Goal: Task Accomplishment & Management: Manage account settings

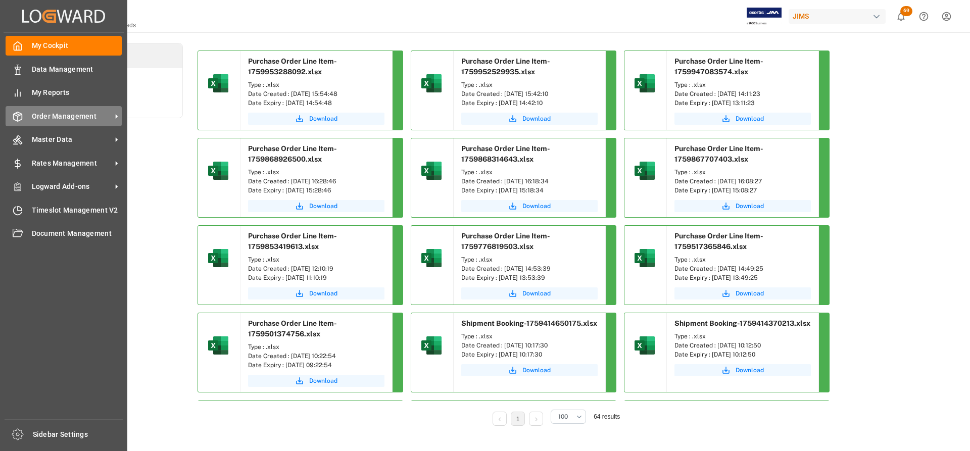
click at [70, 116] on span "Order Management" at bounding box center [72, 116] width 80 height 11
click at [84, 116] on span "Order Management" at bounding box center [72, 116] width 80 height 11
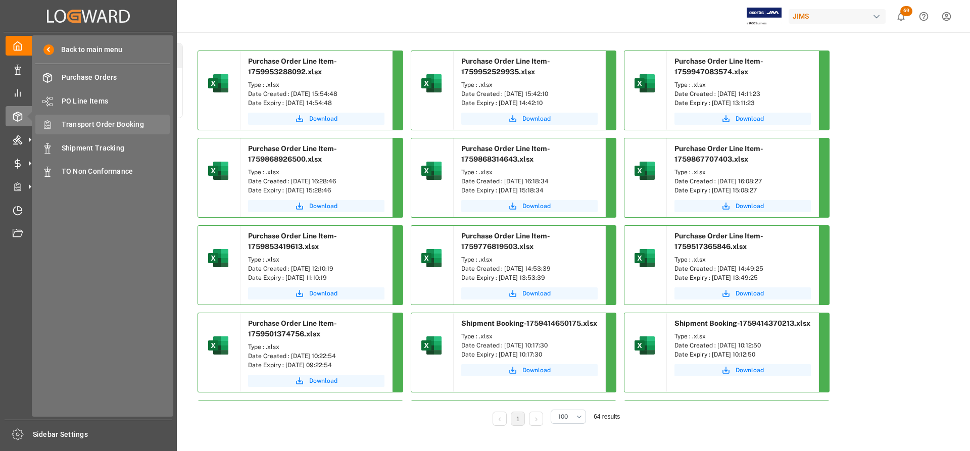
click at [111, 123] on span "Transport Order Booking" at bounding box center [116, 124] width 109 height 11
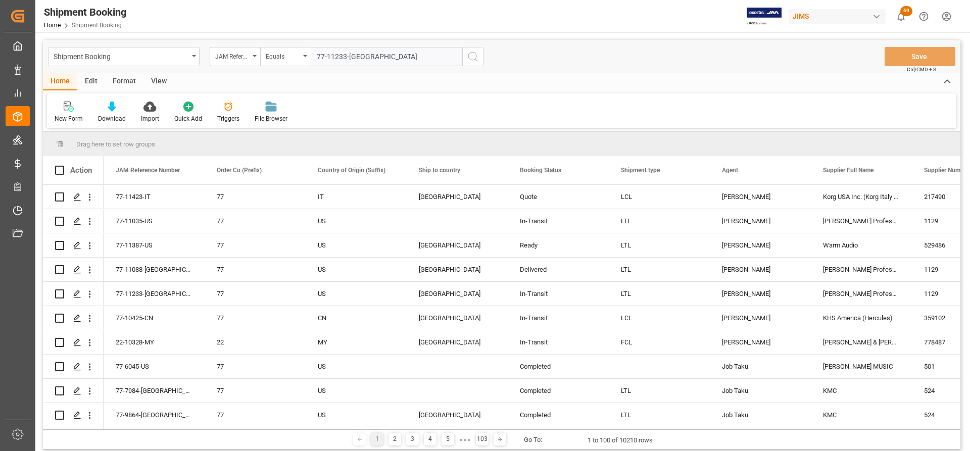
type input "77-11233-US"
click at [466, 64] on button "search button" at bounding box center [472, 56] width 21 height 19
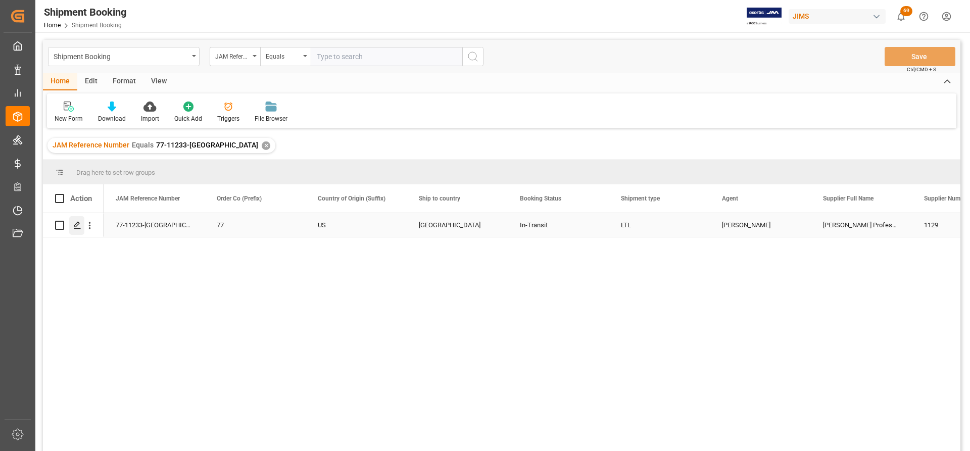
click at [78, 226] on icon "Press SPACE to select this row." at bounding box center [77, 225] width 8 height 8
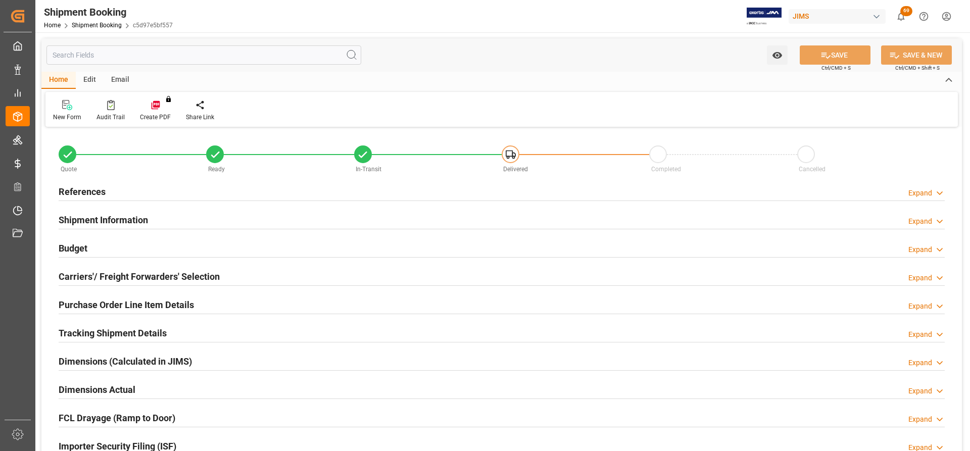
type input "2187"
type input "288.21"
type input "100"
type input "4"
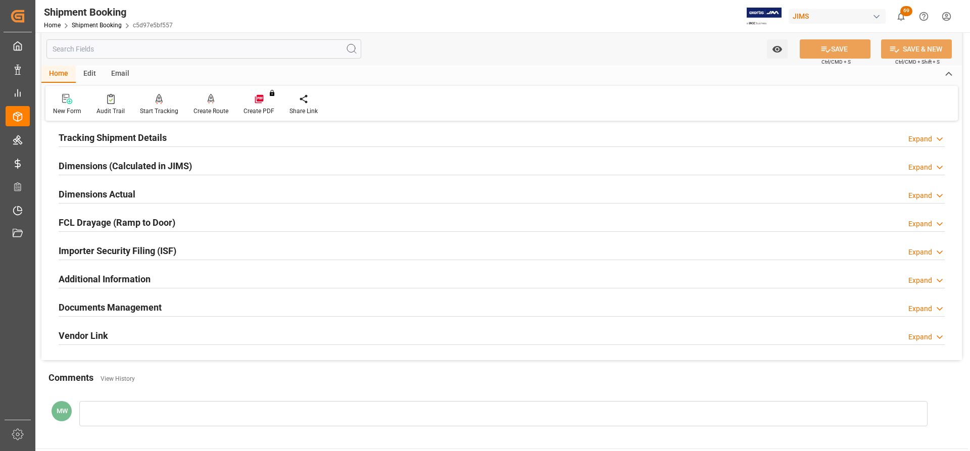
scroll to position [202, 0]
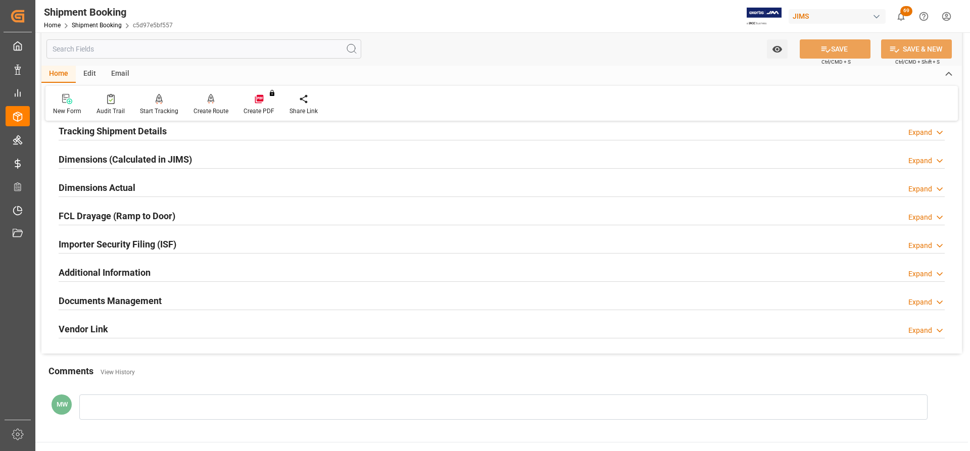
click at [104, 190] on h2 "Dimensions Actual" at bounding box center [97, 188] width 77 height 14
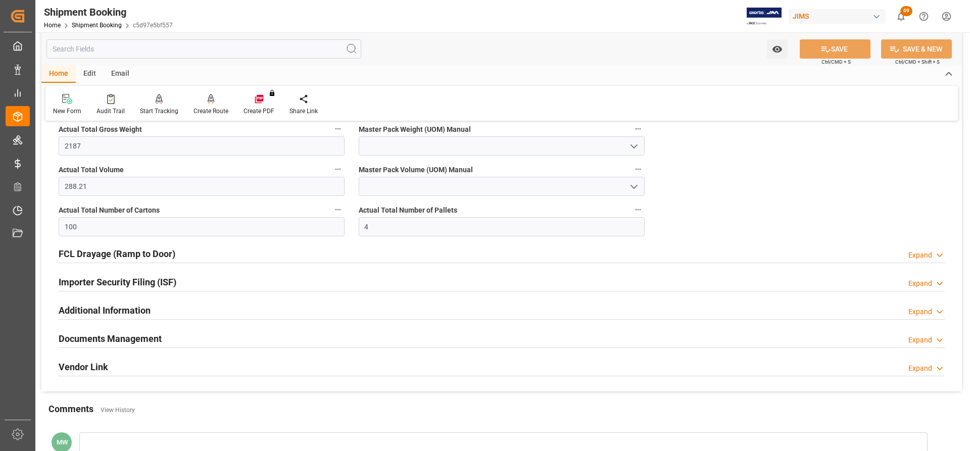
scroll to position [303, 0]
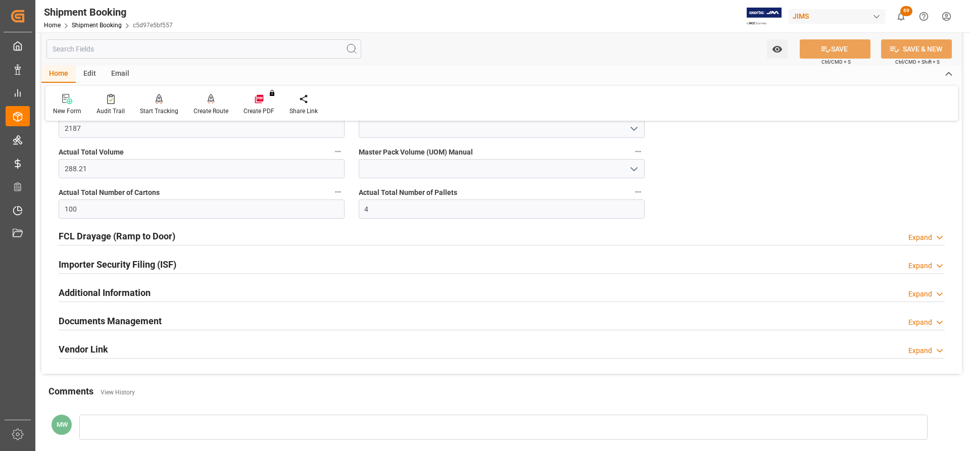
click at [104, 322] on h2 "Documents Management" at bounding box center [110, 321] width 103 height 14
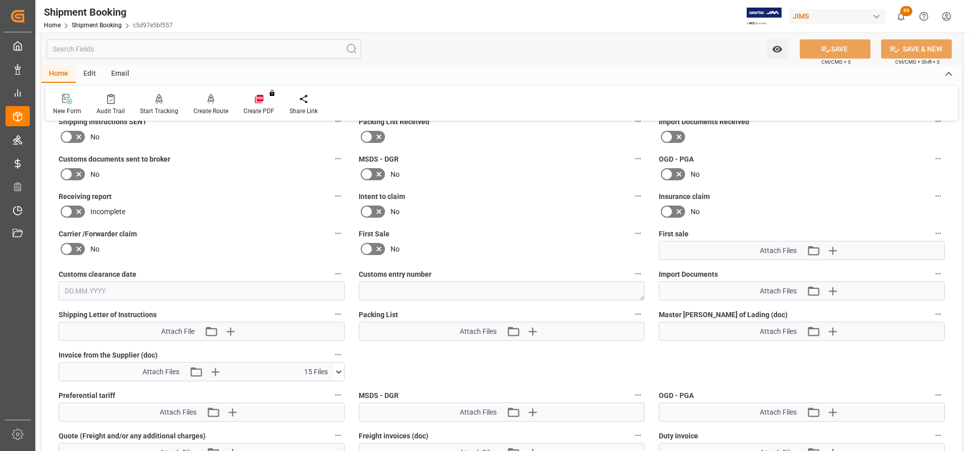
scroll to position [556, 0]
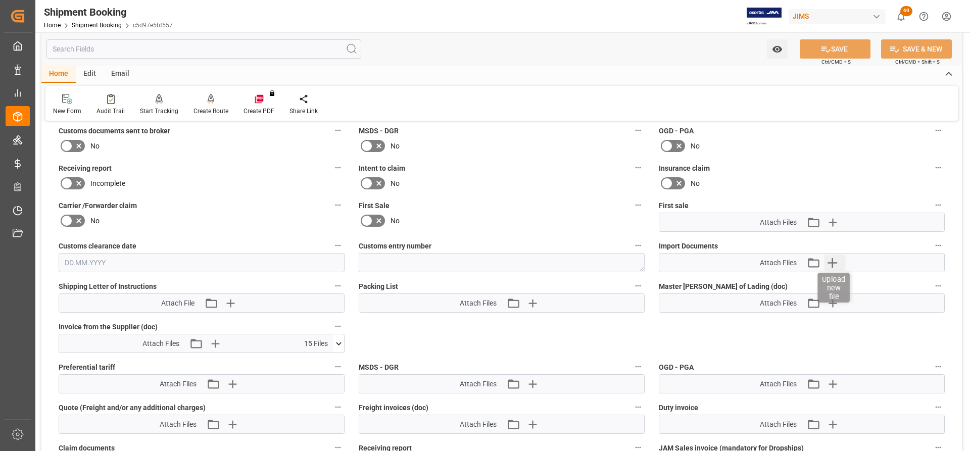
click at [836, 261] on icon "button" at bounding box center [832, 263] width 16 height 16
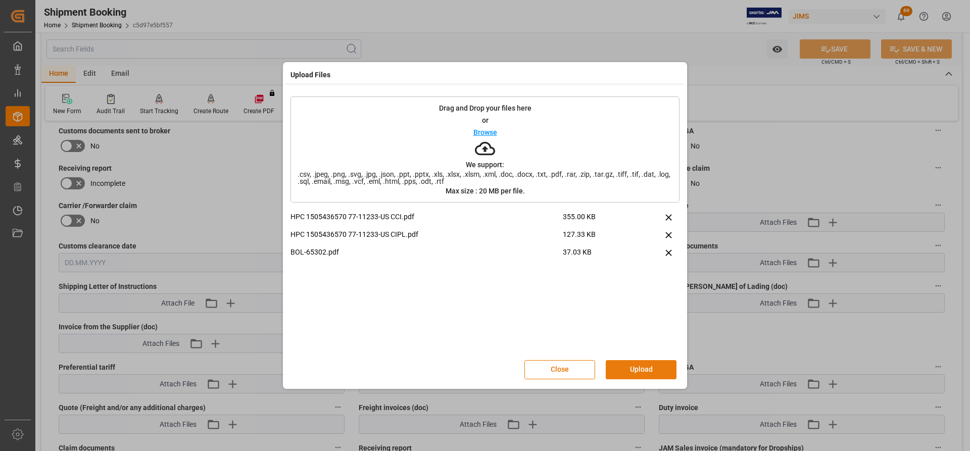
click at [622, 375] on button "Upload" at bounding box center [641, 369] width 71 height 19
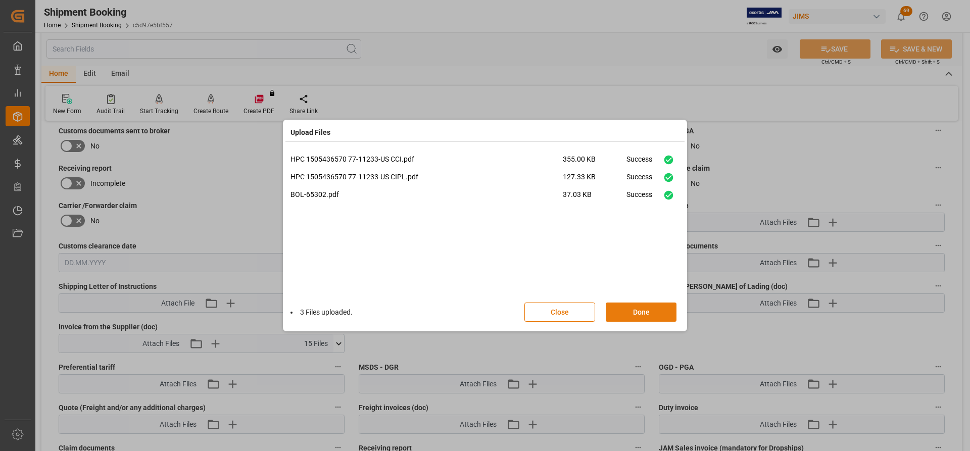
click at [632, 314] on button "Done" at bounding box center [641, 312] width 71 height 19
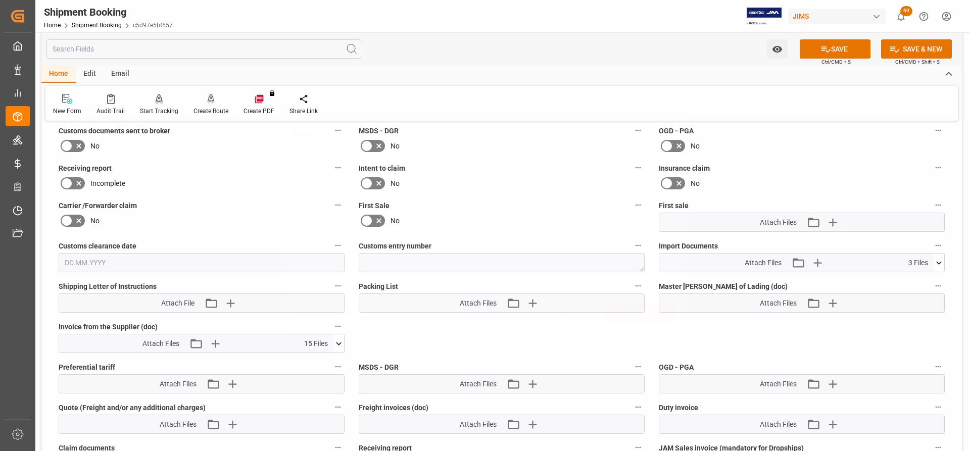
click at [847, 53] on button "SAVE" at bounding box center [835, 48] width 71 height 19
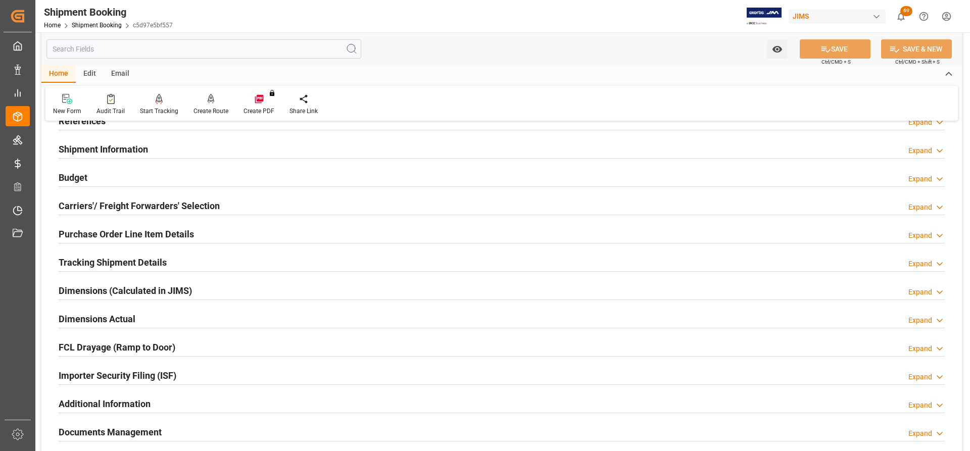
scroll to position [0, 0]
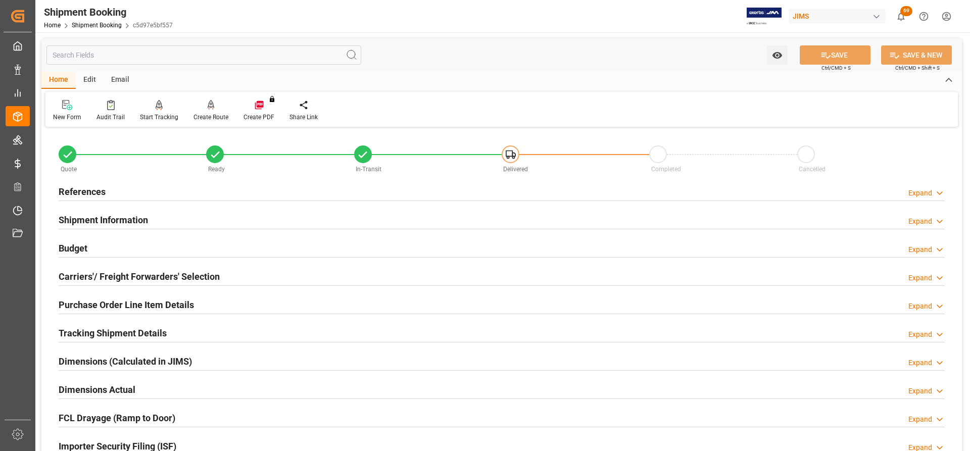
click at [82, 187] on h2 "References" at bounding box center [82, 192] width 47 height 14
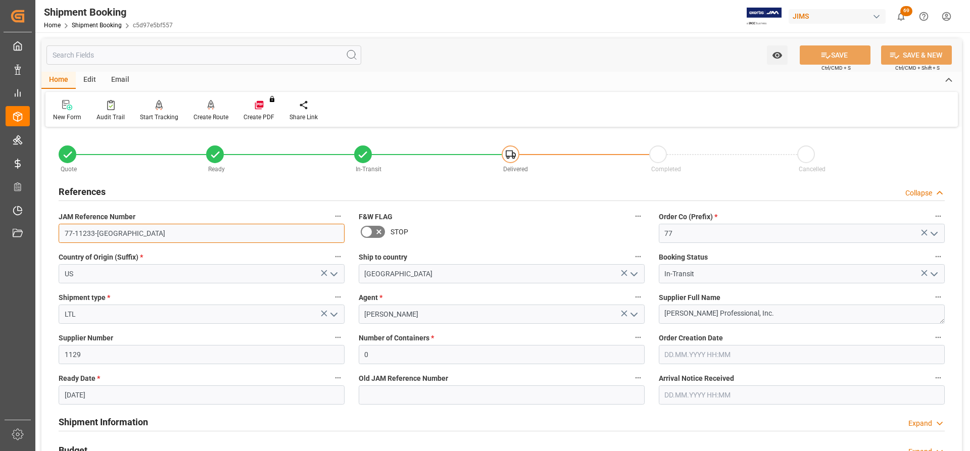
drag, startPoint x: 109, startPoint y: 234, endPoint x: 51, endPoint y: 232, distance: 57.6
click at [51, 232] on div "Quote Ready In-Transit Delivered Completed Cancelled References Collapse JAM Re…" at bounding box center [501, 444] width 920 height 628
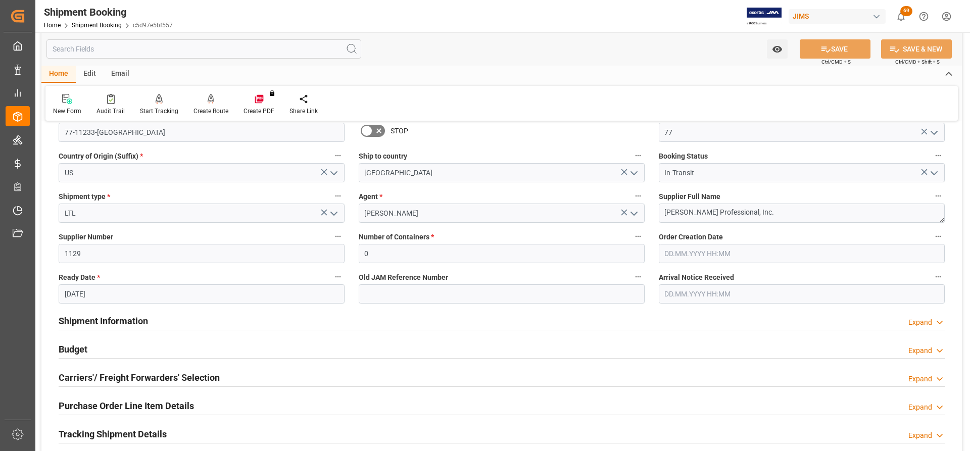
click at [86, 321] on h2 "Shipment Information" at bounding box center [103, 321] width 89 height 14
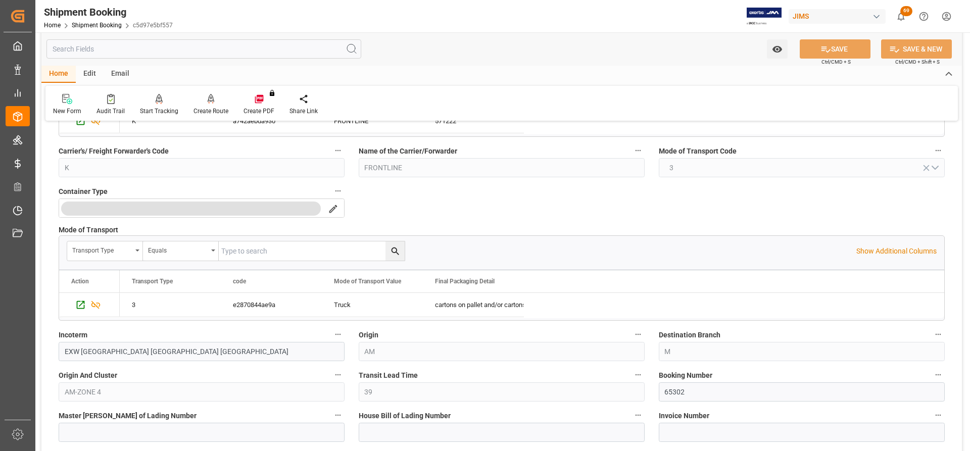
scroll to position [455, 0]
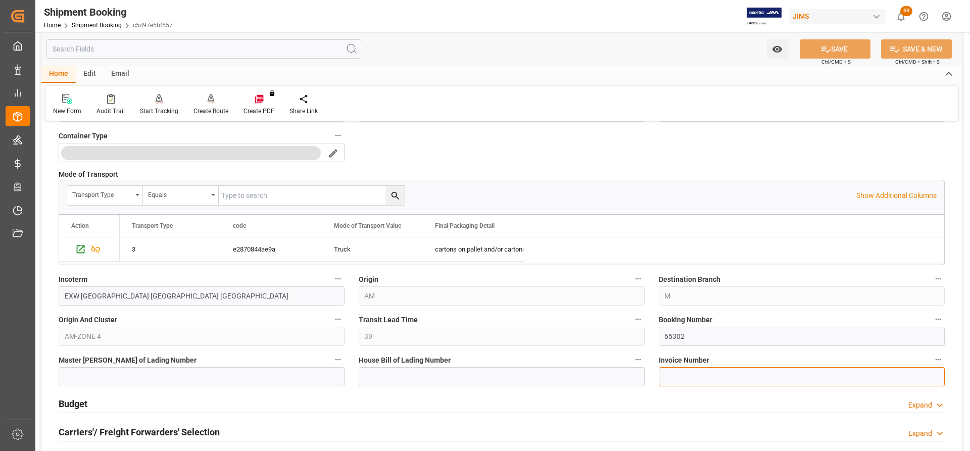
paste input "160918395"
type input "160918395"
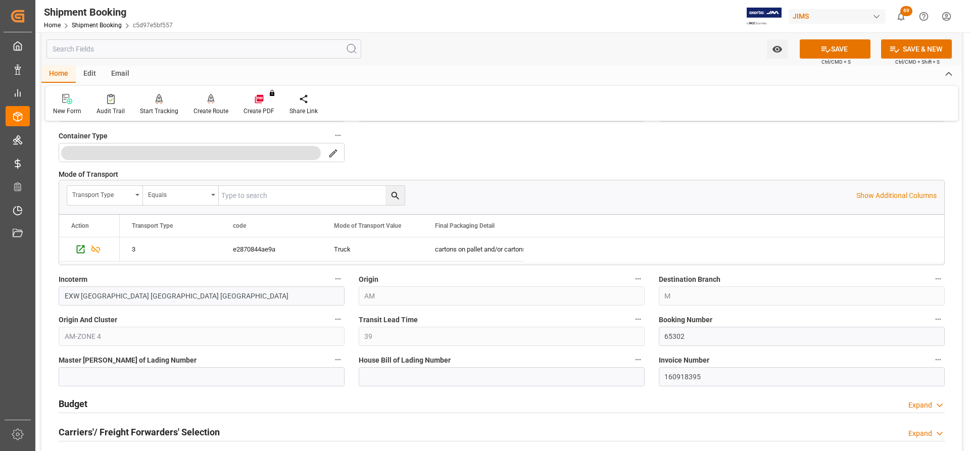
click at [845, 46] on button "SAVE" at bounding box center [835, 48] width 71 height 19
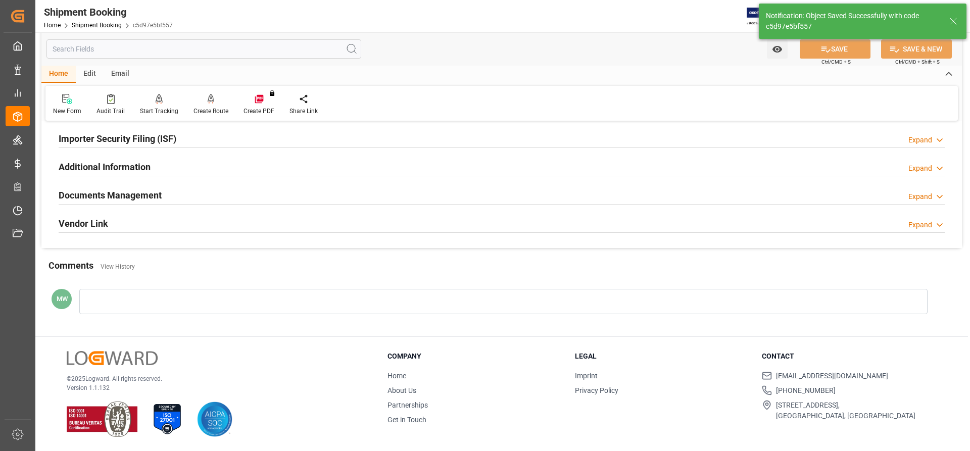
scroll to position [0, 0]
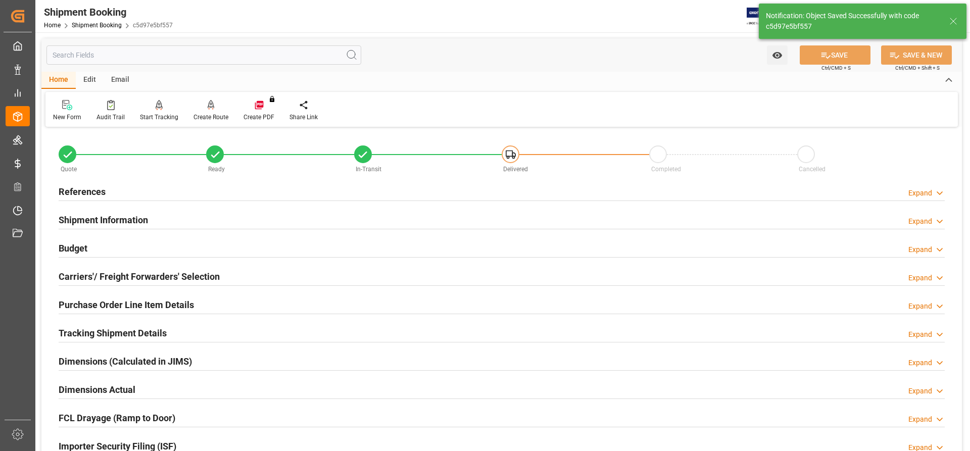
click at [84, 189] on h2 "References" at bounding box center [82, 192] width 47 height 14
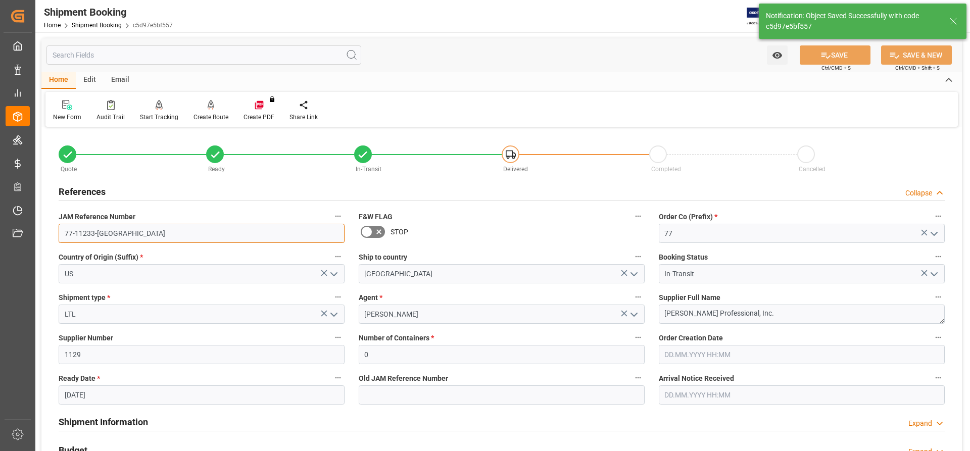
drag, startPoint x: 108, startPoint y: 231, endPoint x: 64, endPoint y: 230, distance: 44.0
click at [64, 230] on input "77-11233-US" at bounding box center [202, 233] width 286 height 19
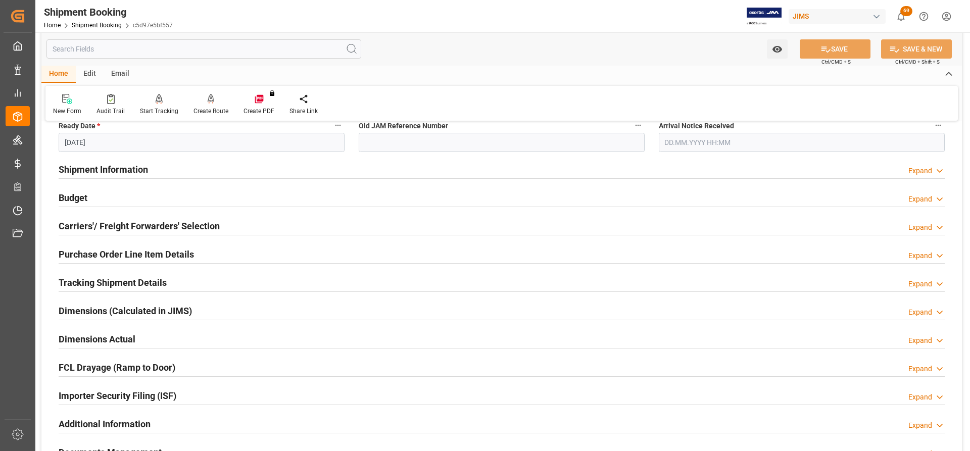
scroll to position [303, 0]
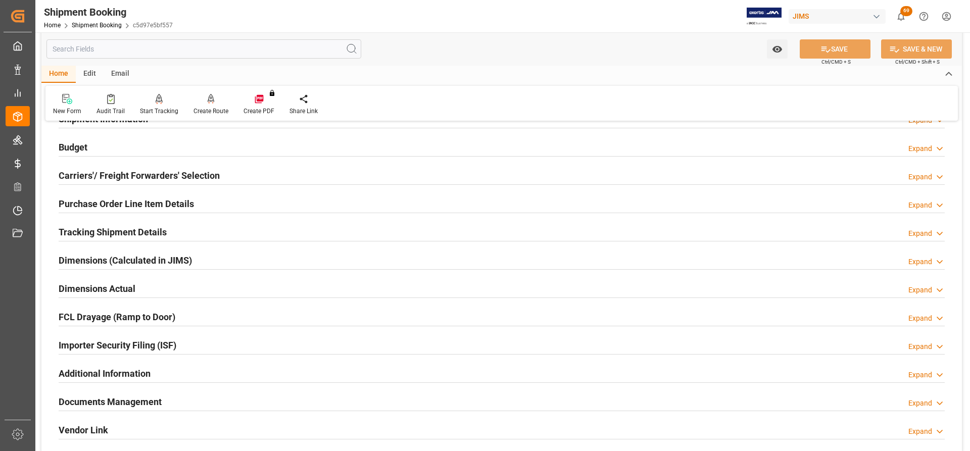
click at [100, 230] on h2 "Tracking Shipment Details" at bounding box center [113, 232] width 108 height 14
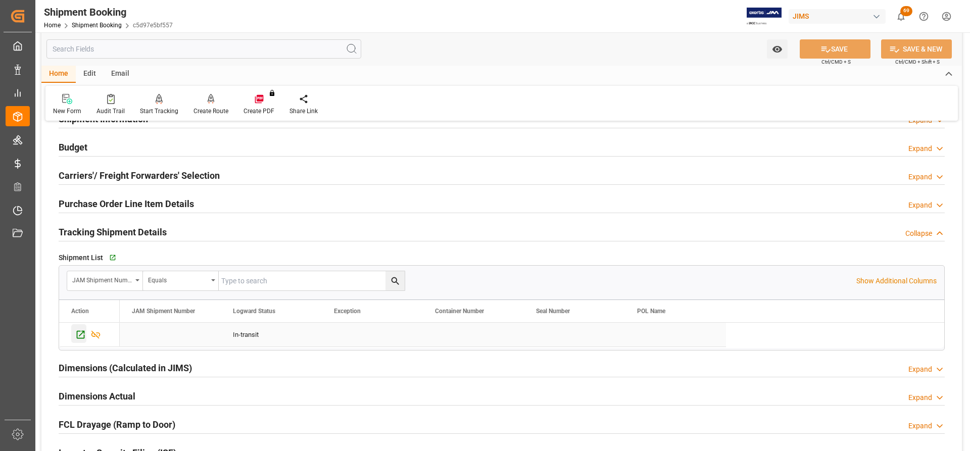
click at [76, 332] on icon "Press SPACE to select this row." at bounding box center [80, 334] width 11 height 11
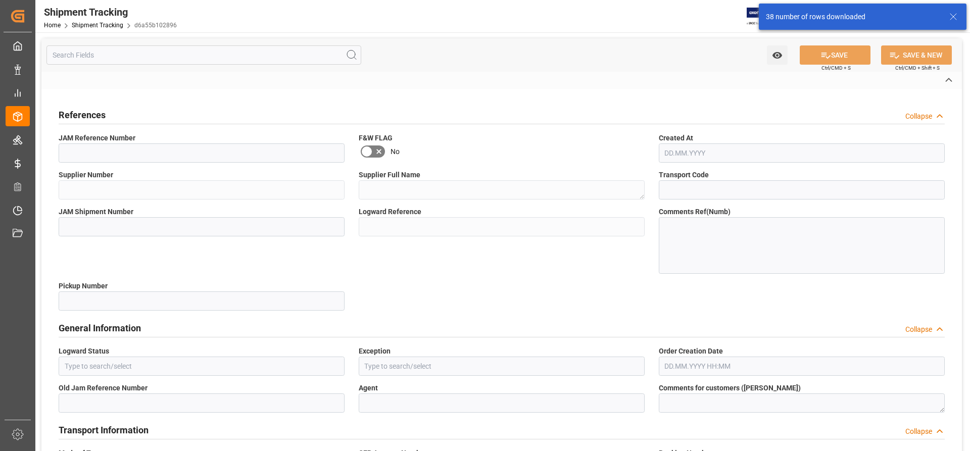
type input "77-11233-US"
type input "1129"
type textarea "[PERSON_NAME] Professional, Inc."
type input "c5d97e5bf557"
type input "d6a55b102896"
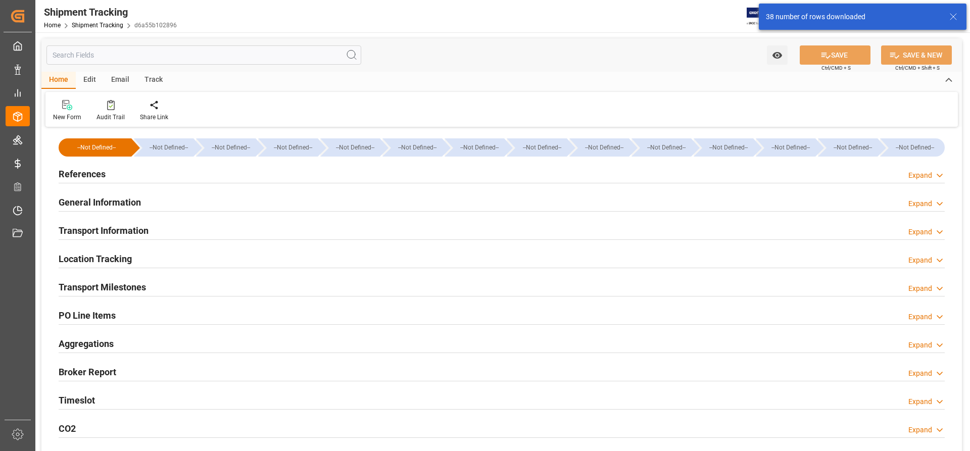
type input "25.09.2025"
click at [84, 174] on h2 "References" at bounding box center [82, 174] width 47 height 14
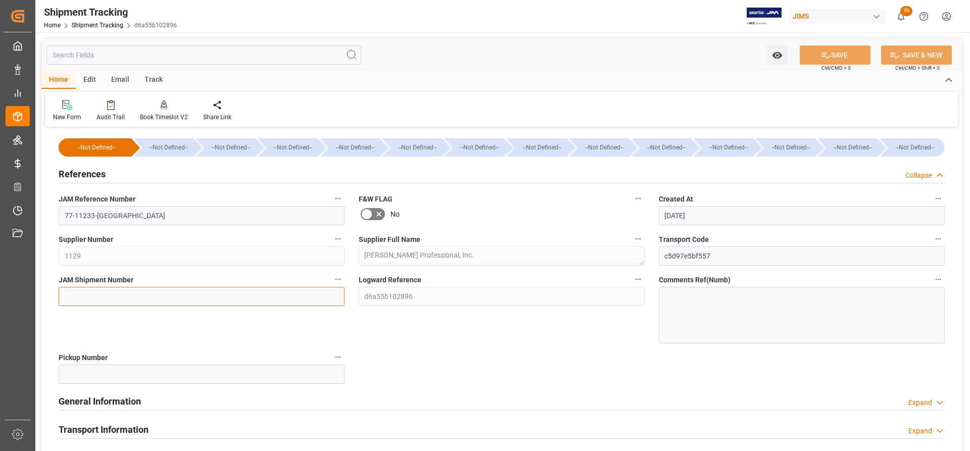
paste input "73354"
type input "73354"
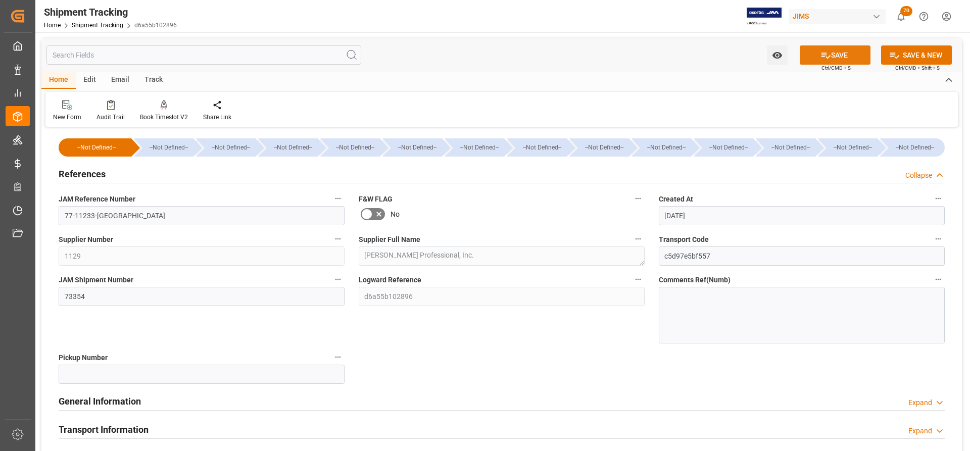
click at [847, 55] on button "SAVE" at bounding box center [835, 54] width 71 height 19
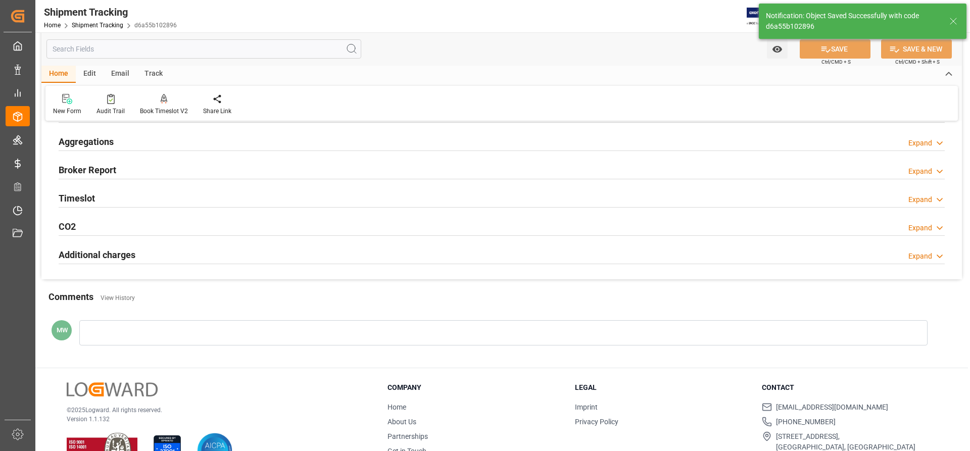
scroll to position [3, 0]
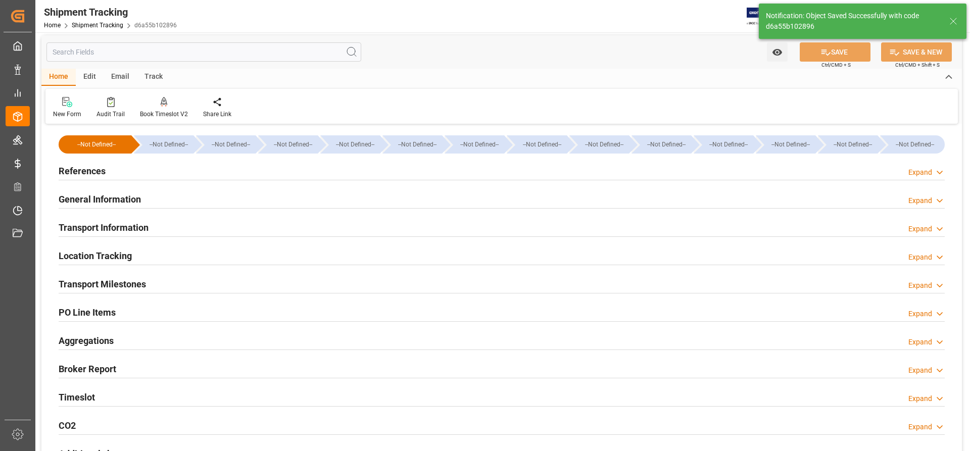
click at [85, 285] on h2 "Transport Milestones" at bounding box center [102, 284] width 87 height 14
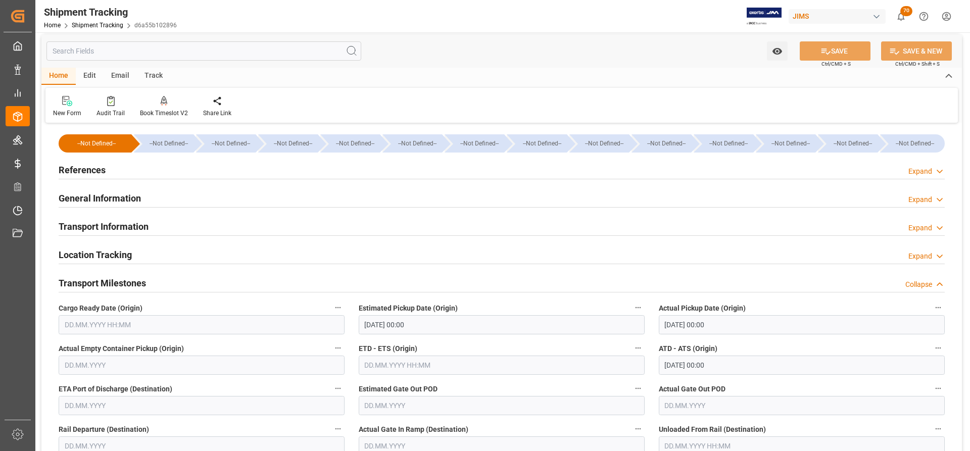
scroll to position [0, 0]
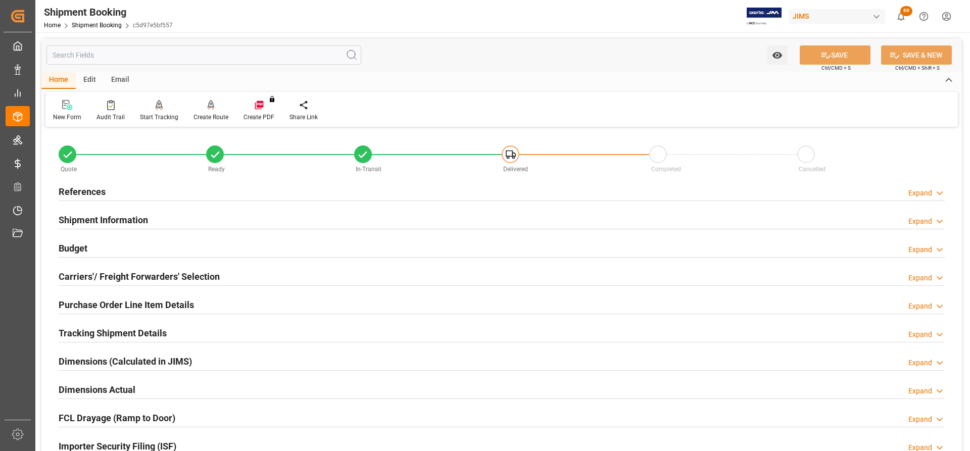
click at [111, 280] on h2 "Carriers'/ Freight Forwarders' Selection" at bounding box center [139, 277] width 161 height 14
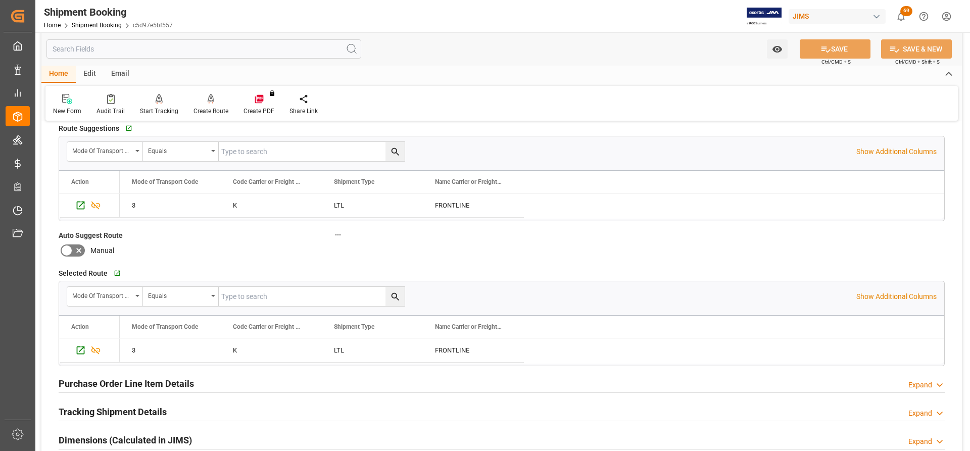
scroll to position [253, 0]
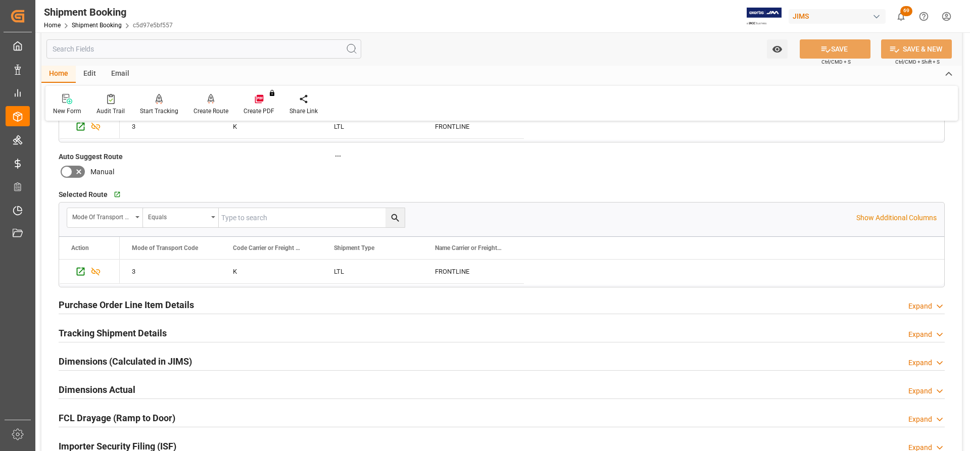
click at [102, 329] on h2 "Tracking Shipment Details" at bounding box center [113, 333] width 108 height 14
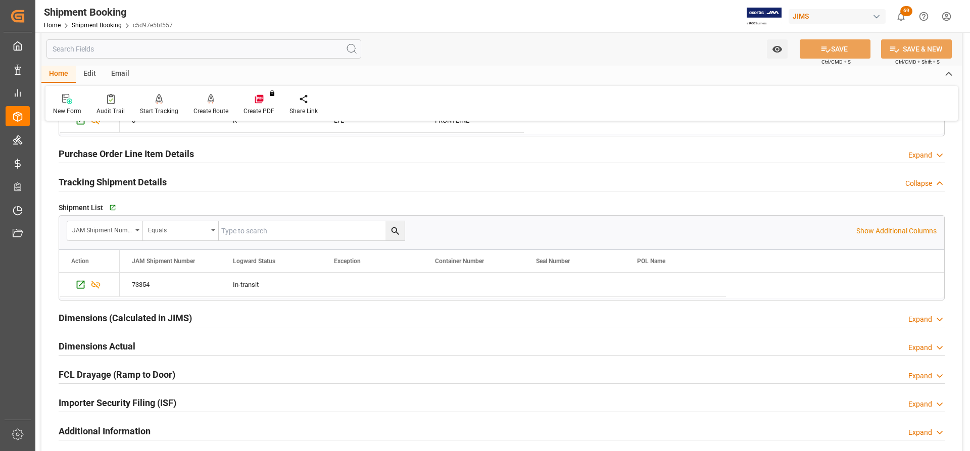
scroll to position [404, 0]
click at [91, 345] on h2 "Dimensions Actual" at bounding box center [97, 346] width 77 height 14
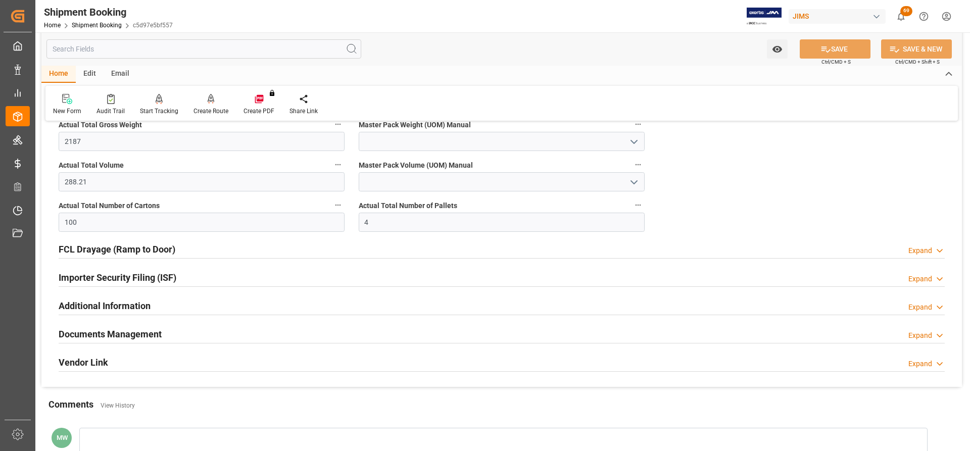
scroll to position [707, 0]
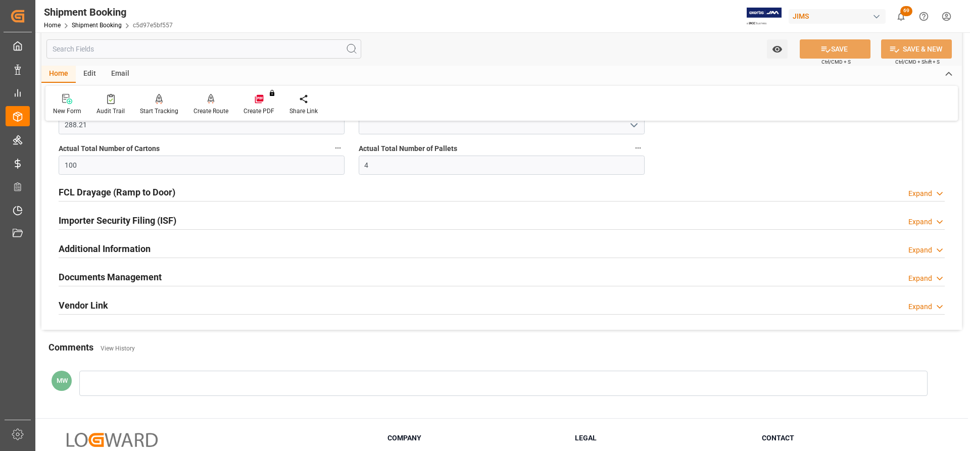
click at [92, 246] on h2 "Additional Information" at bounding box center [105, 249] width 92 height 14
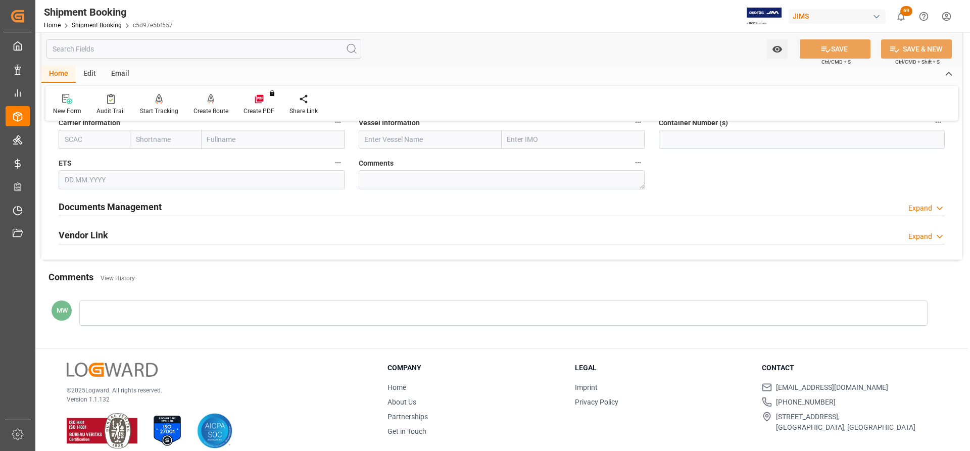
scroll to position [859, 0]
click at [105, 205] on h2 "Documents Management" at bounding box center [110, 207] width 103 height 14
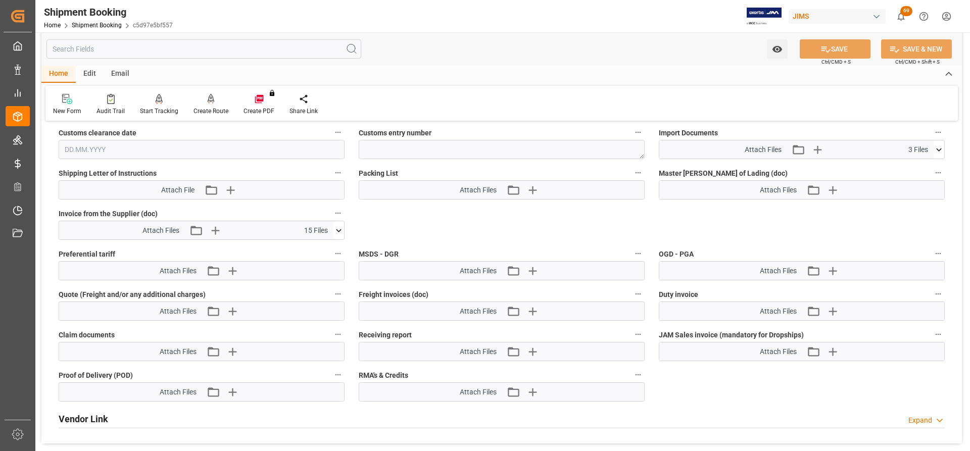
scroll to position [1111, 0]
click at [821, 149] on icon "button" at bounding box center [817, 148] width 16 height 16
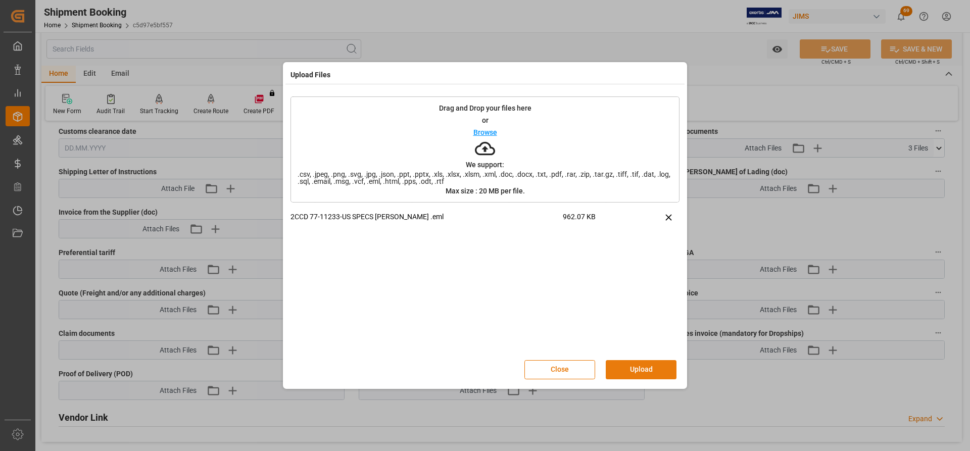
click at [637, 370] on button "Upload" at bounding box center [641, 369] width 71 height 19
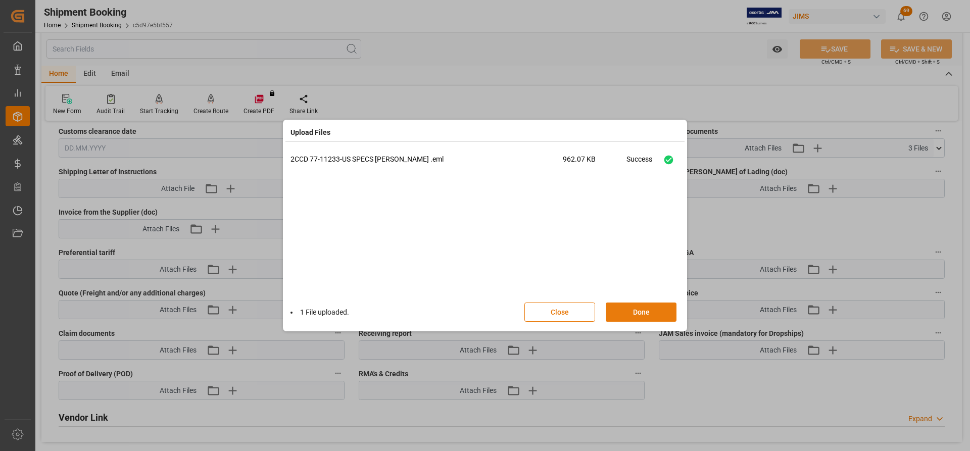
click at [628, 315] on button "Done" at bounding box center [641, 312] width 71 height 19
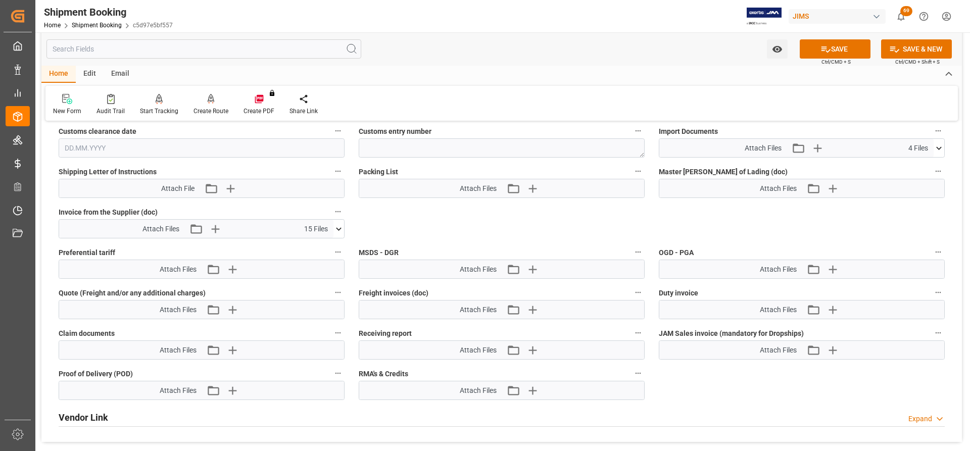
click at [859, 47] on button "SAVE" at bounding box center [835, 48] width 71 height 19
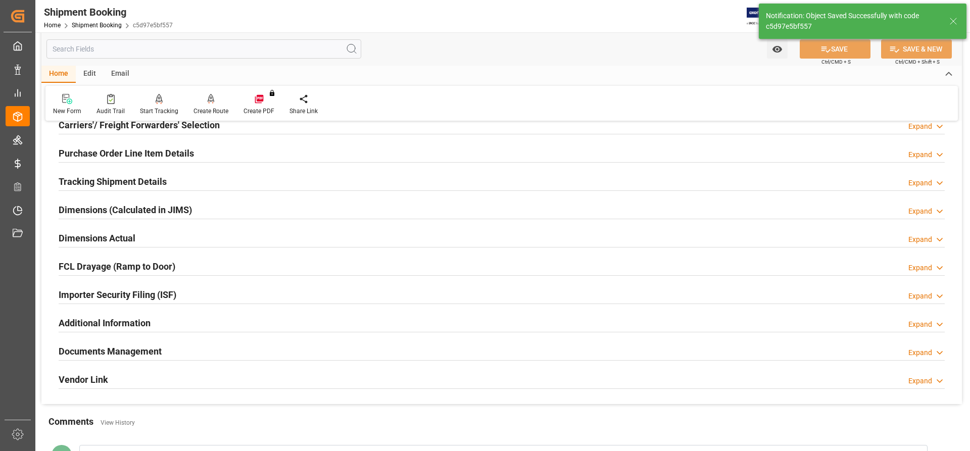
scroll to position [0, 0]
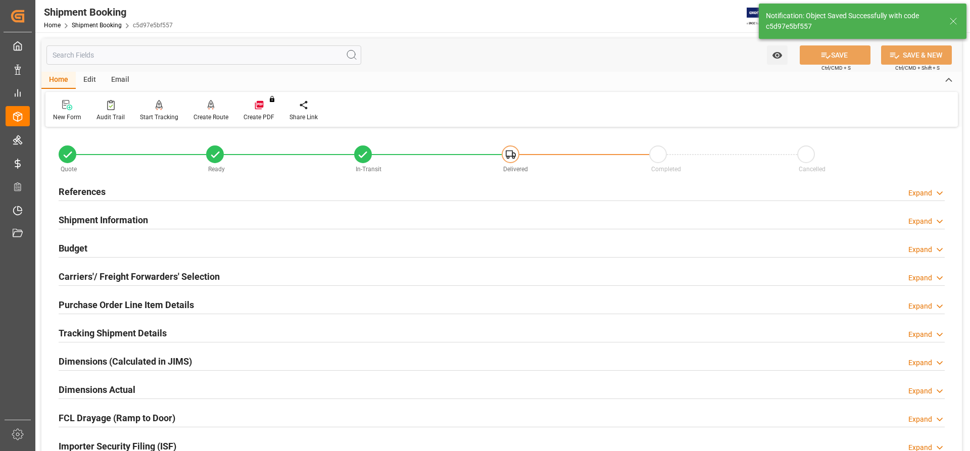
click at [78, 246] on h2 "Budget" at bounding box center [73, 248] width 29 height 14
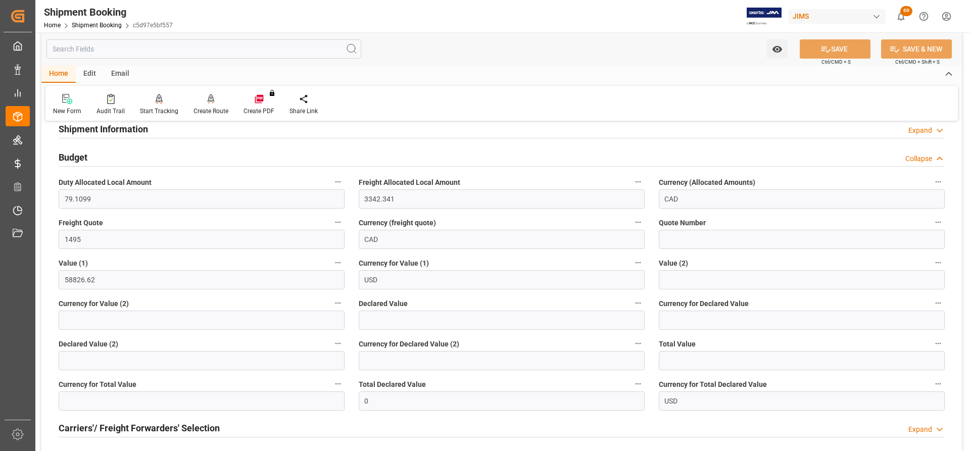
scroll to position [101, 0]
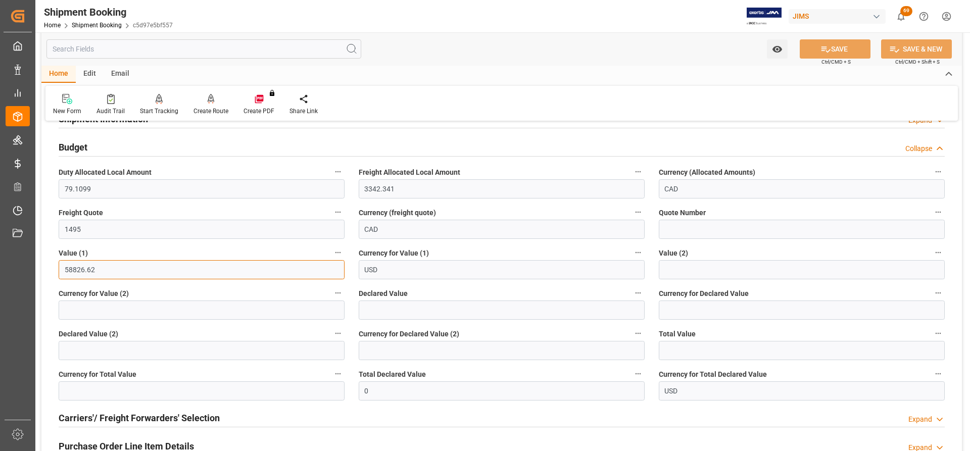
drag, startPoint x: 95, startPoint y: 270, endPoint x: 61, endPoint y: 270, distance: 34.4
click at [61, 270] on input "58826.62" at bounding box center [202, 269] width 286 height 19
click at [381, 395] on input "0" at bounding box center [502, 390] width 286 height 19
click at [357, 394] on div "Total Declared Value 0" at bounding box center [502, 384] width 300 height 40
paste input "58826.62"
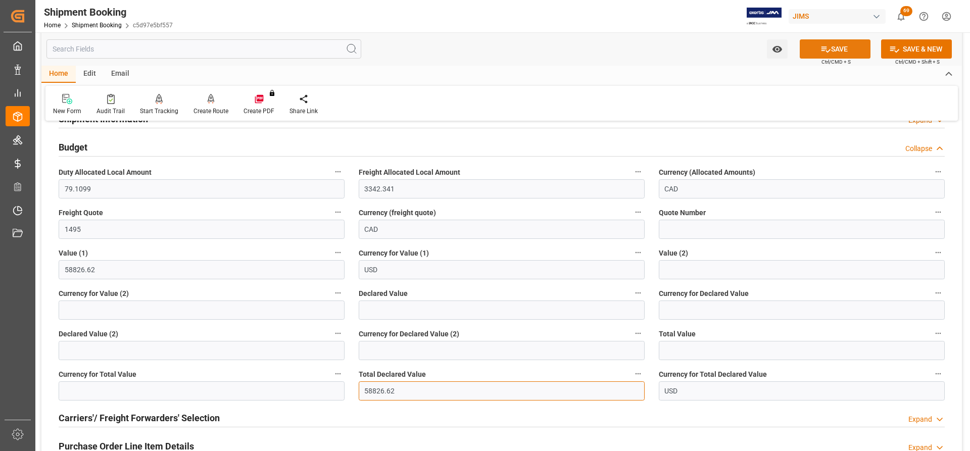
type input "58826.62"
click at [850, 51] on button "SAVE" at bounding box center [835, 48] width 71 height 19
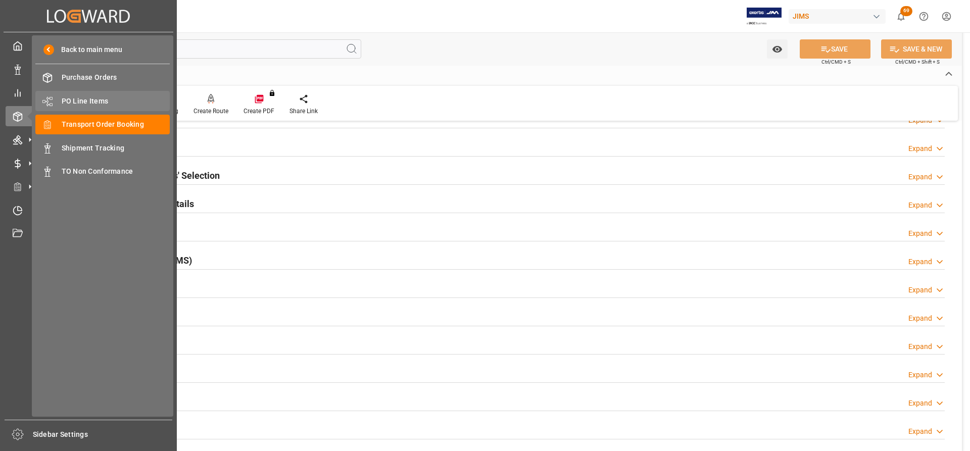
click at [83, 101] on span "PO Line Items" at bounding box center [116, 101] width 109 height 11
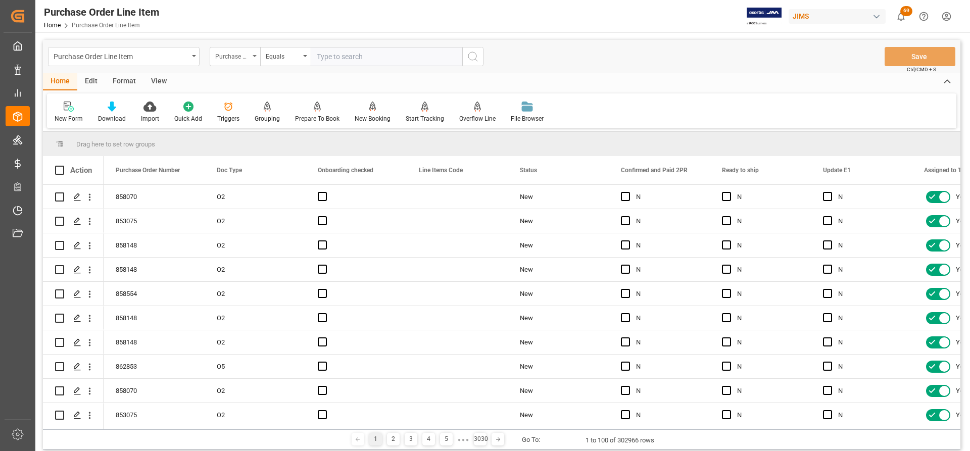
click at [253, 54] on div "Purchase Order Number" at bounding box center [235, 56] width 51 height 19
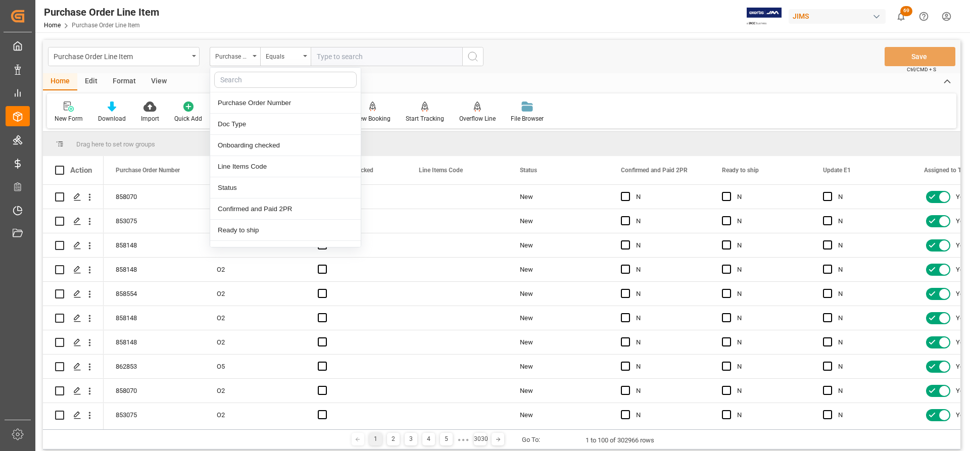
click at [233, 81] on input "text" at bounding box center [285, 80] width 142 height 16
type input "REF"
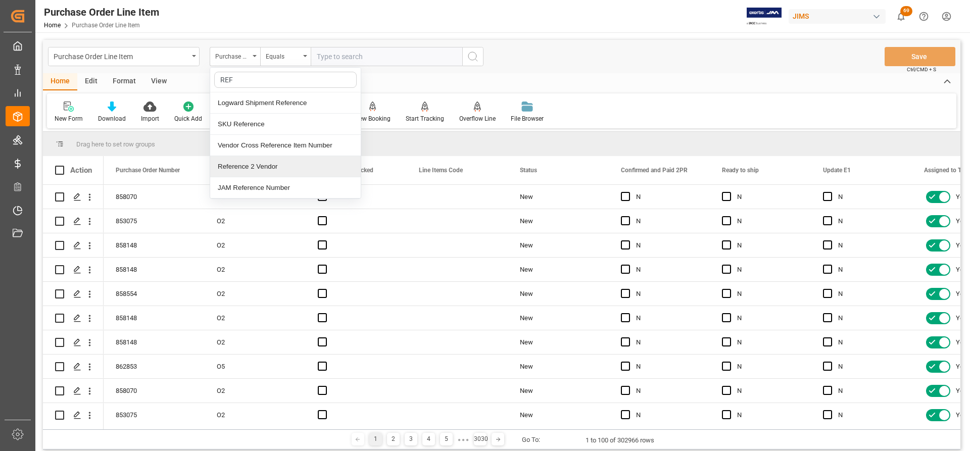
click at [240, 172] on div "Reference 2 Vendor" at bounding box center [285, 166] width 151 height 21
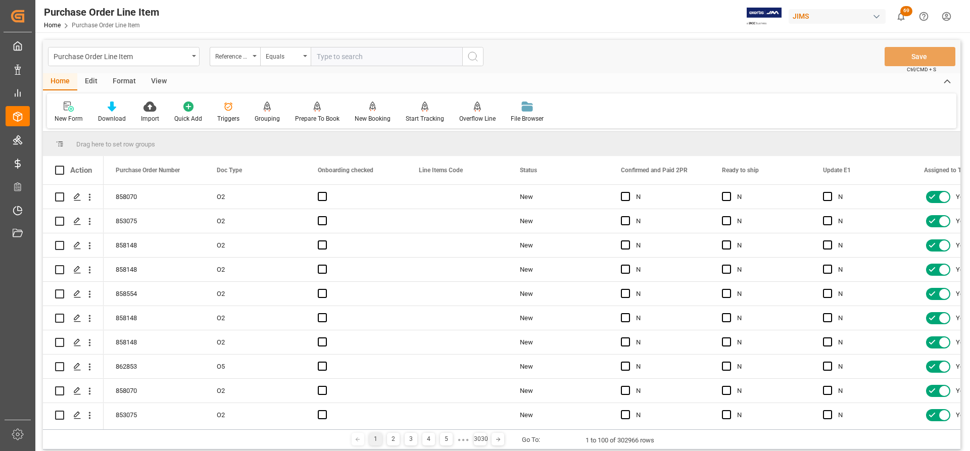
paste input "77-11414-US"
type input "77-11414-US"
click at [480, 56] on button "search button" at bounding box center [472, 56] width 21 height 19
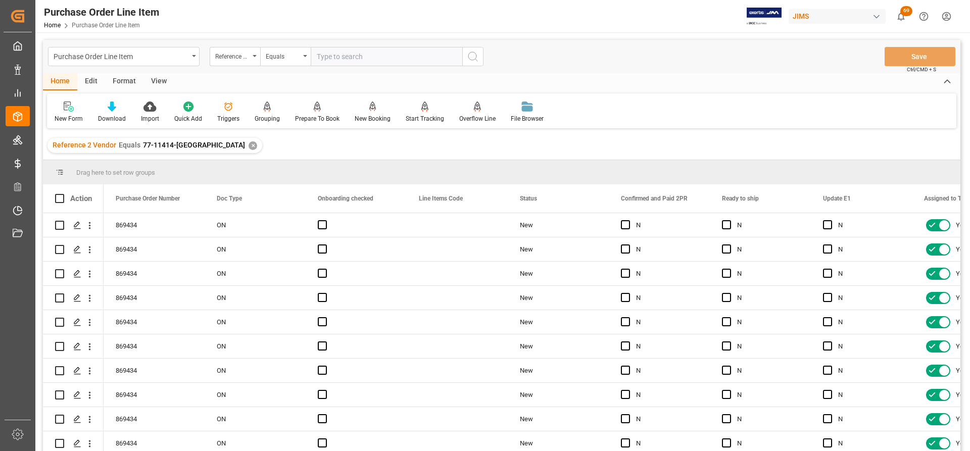
click at [154, 80] on div "View" at bounding box center [158, 81] width 31 height 17
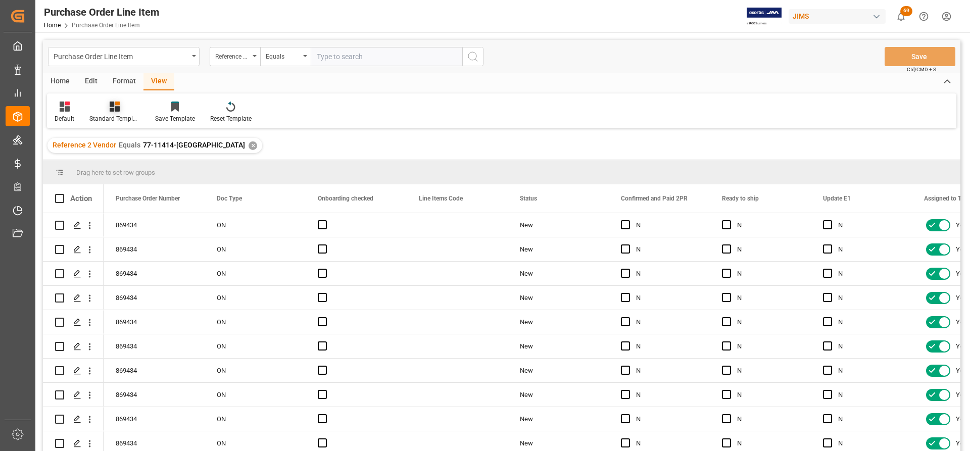
click at [109, 115] on div "Standard Templates" at bounding box center [114, 118] width 51 height 9
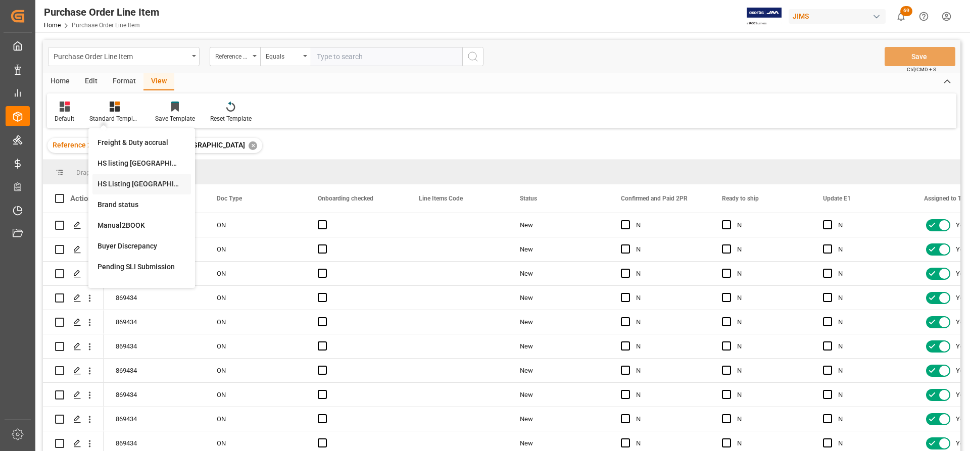
click at [114, 182] on div "HS Listing CANADA" at bounding box center [142, 184] width 88 height 11
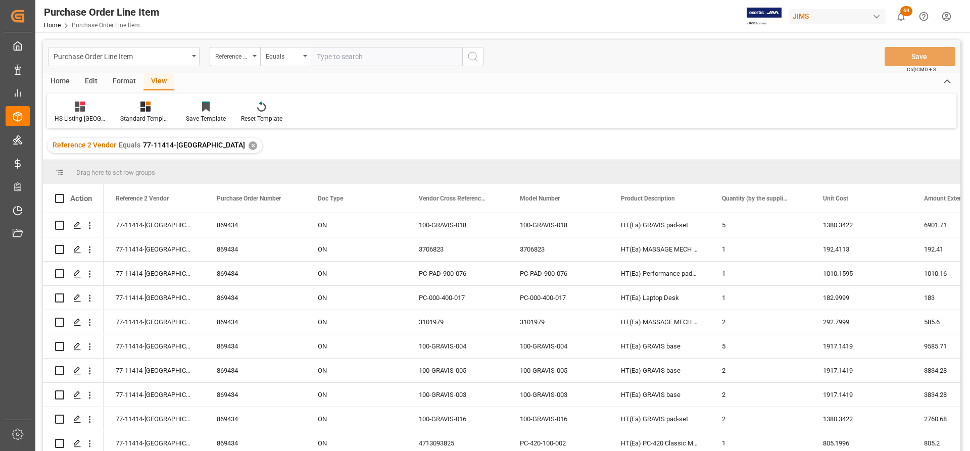
click at [55, 82] on div "Home" at bounding box center [60, 81] width 34 height 17
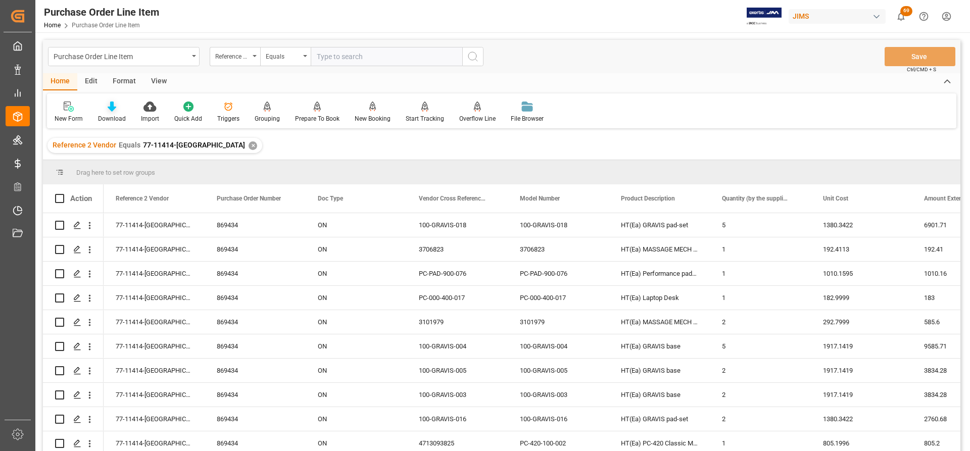
click at [113, 111] on icon at bounding box center [112, 107] width 9 height 10
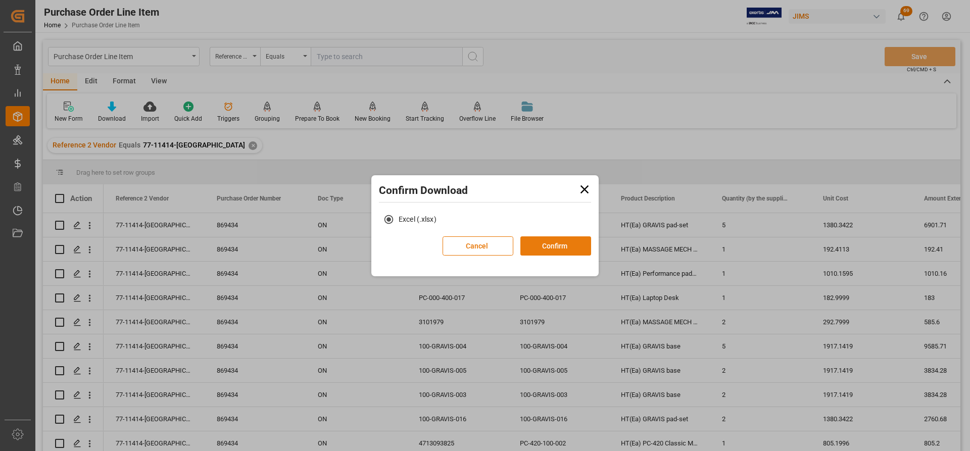
click at [539, 247] on button "Confirm" at bounding box center [555, 245] width 71 height 19
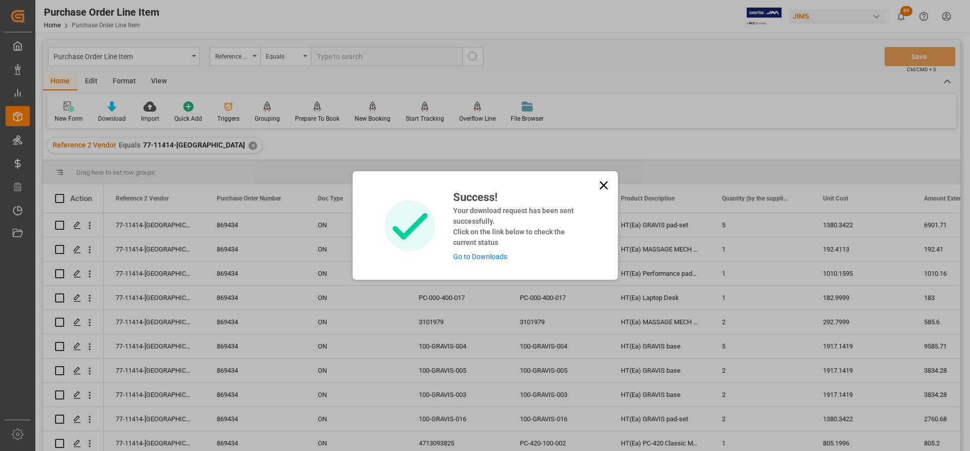
click at [458, 256] on link "Go to Downloads" at bounding box center [480, 257] width 54 height 8
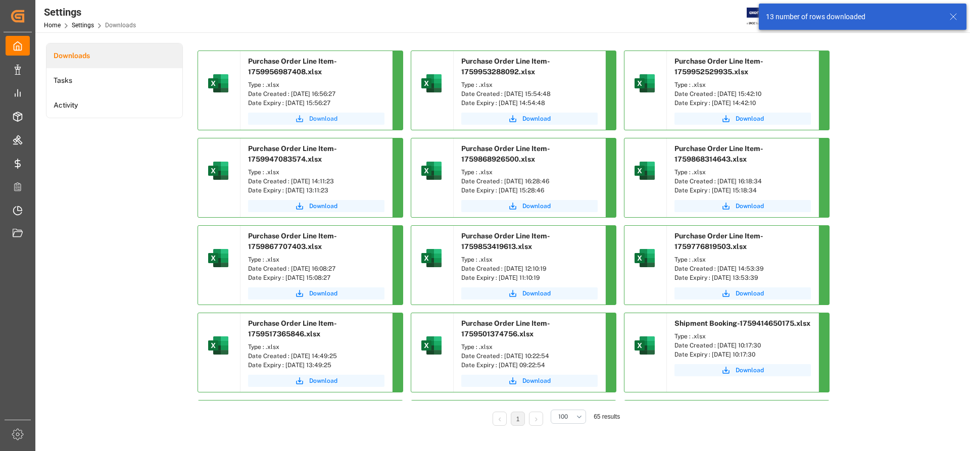
click at [326, 119] on span "Download" at bounding box center [323, 118] width 28 height 9
